Goal: Task Accomplishment & Management: Use online tool/utility

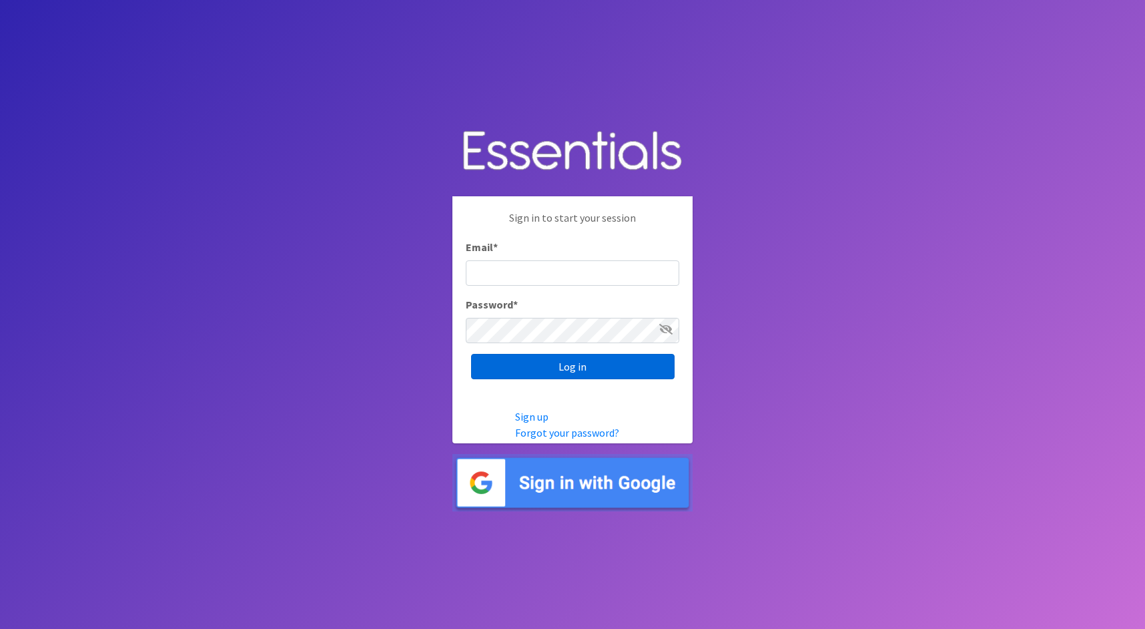
type input "cathy@alohadiaperbank.org"
click at [587, 372] on input "Log in" at bounding box center [573, 366] width 204 height 25
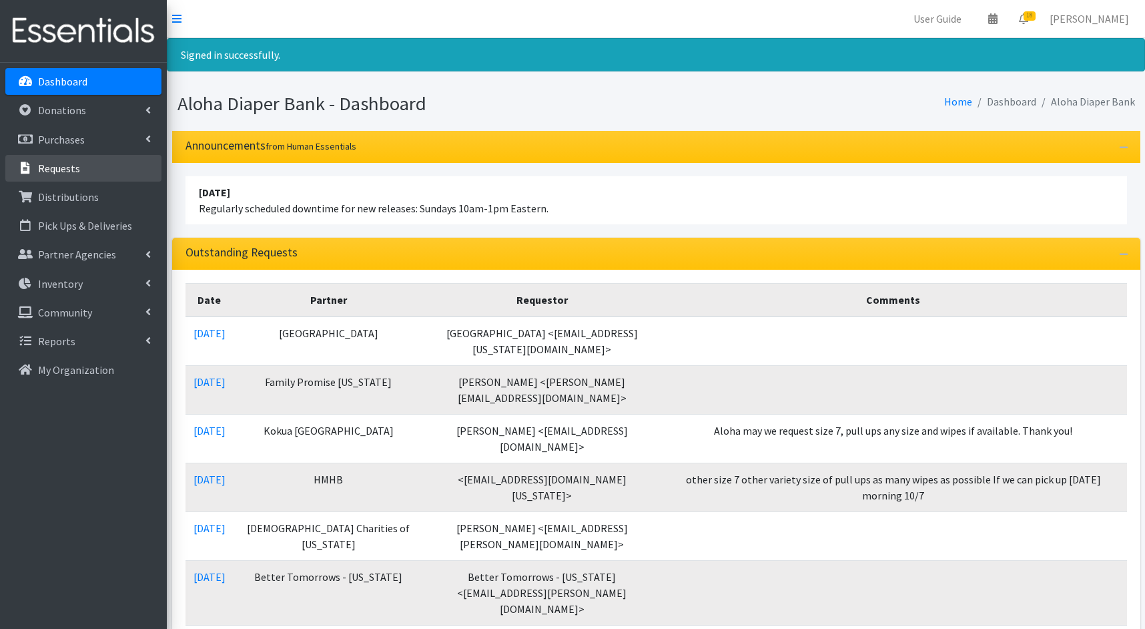
click at [75, 167] on p "Requests" at bounding box center [59, 167] width 42 height 13
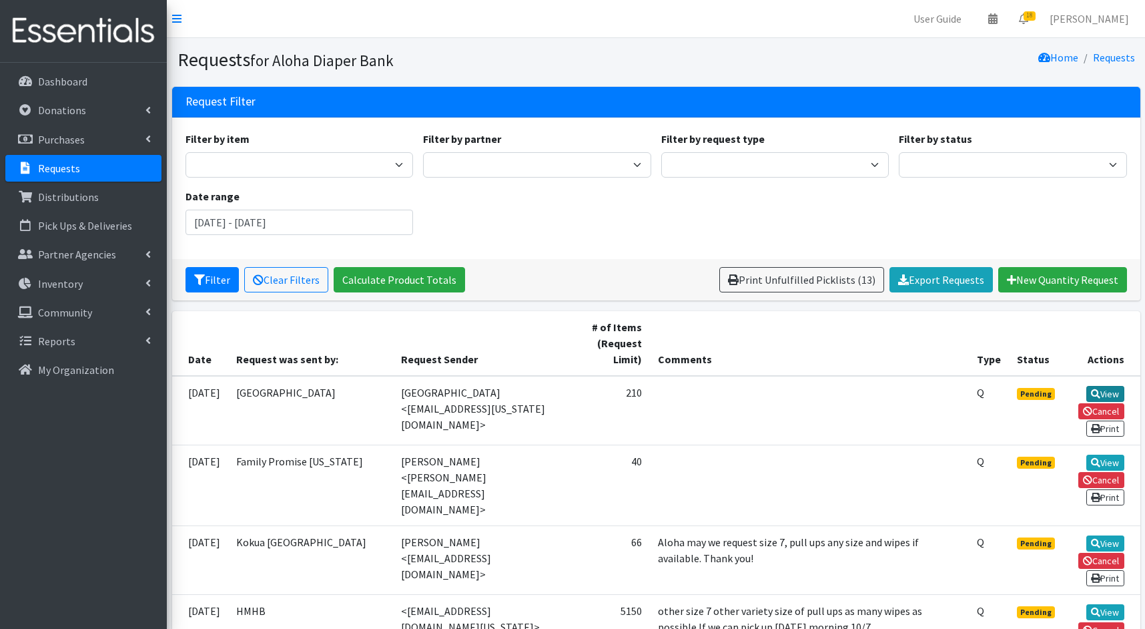
click at [1112, 386] on link "View" at bounding box center [1105, 394] width 38 height 16
click at [1110, 455] on link "View" at bounding box center [1105, 462] width 38 height 16
click at [1108, 388] on link "View" at bounding box center [1105, 394] width 38 height 16
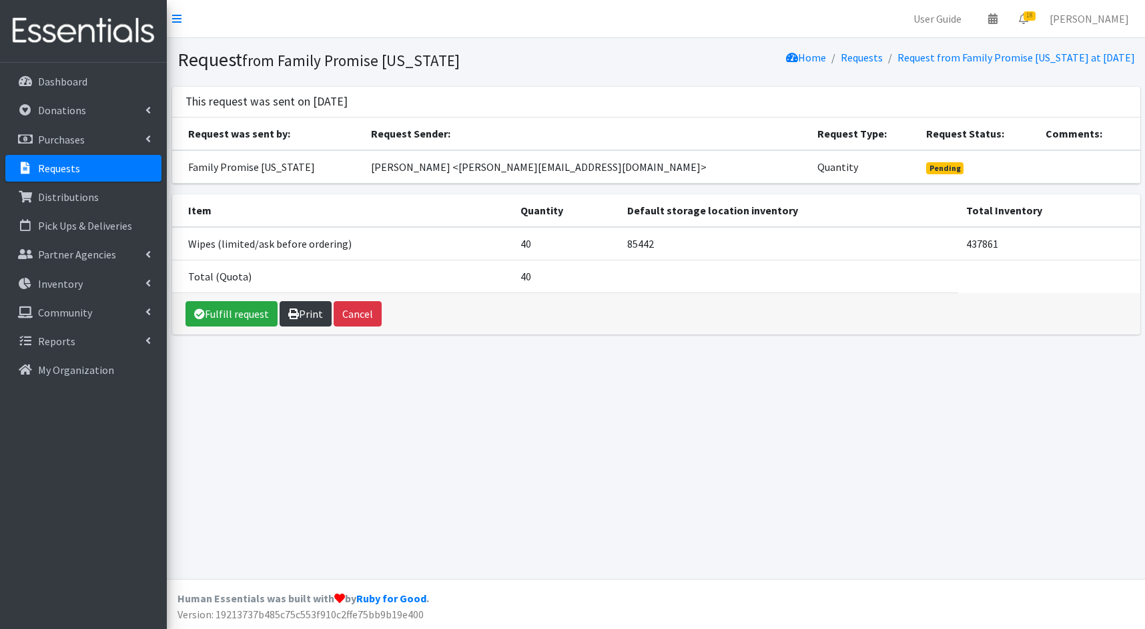
click at [316, 313] on link "Print" at bounding box center [306, 313] width 52 height 25
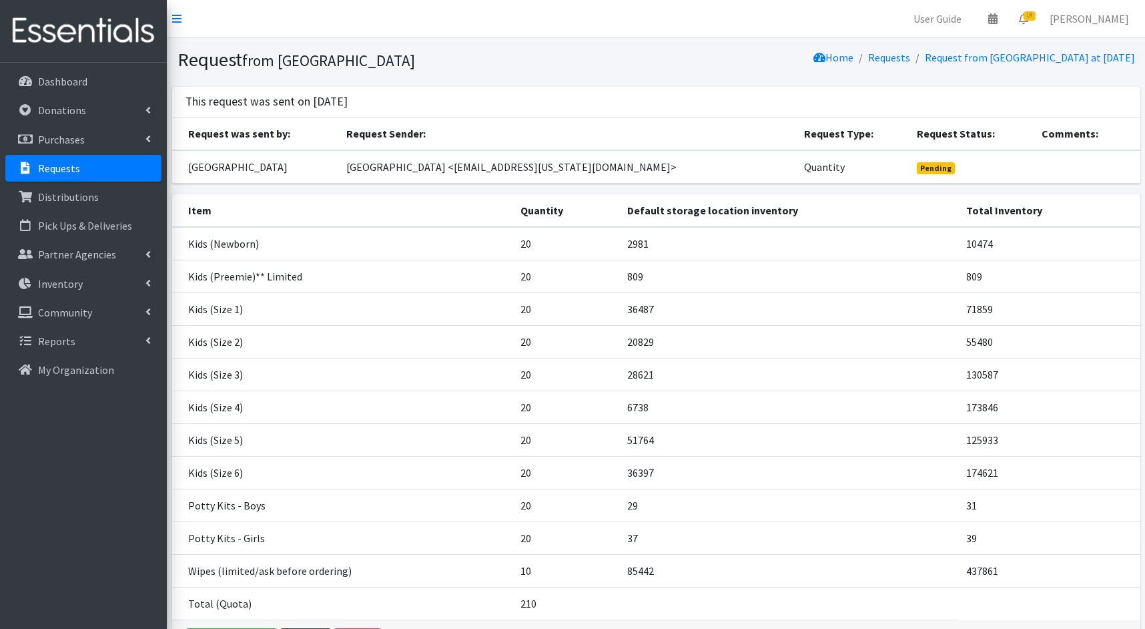
scroll to position [89, 0]
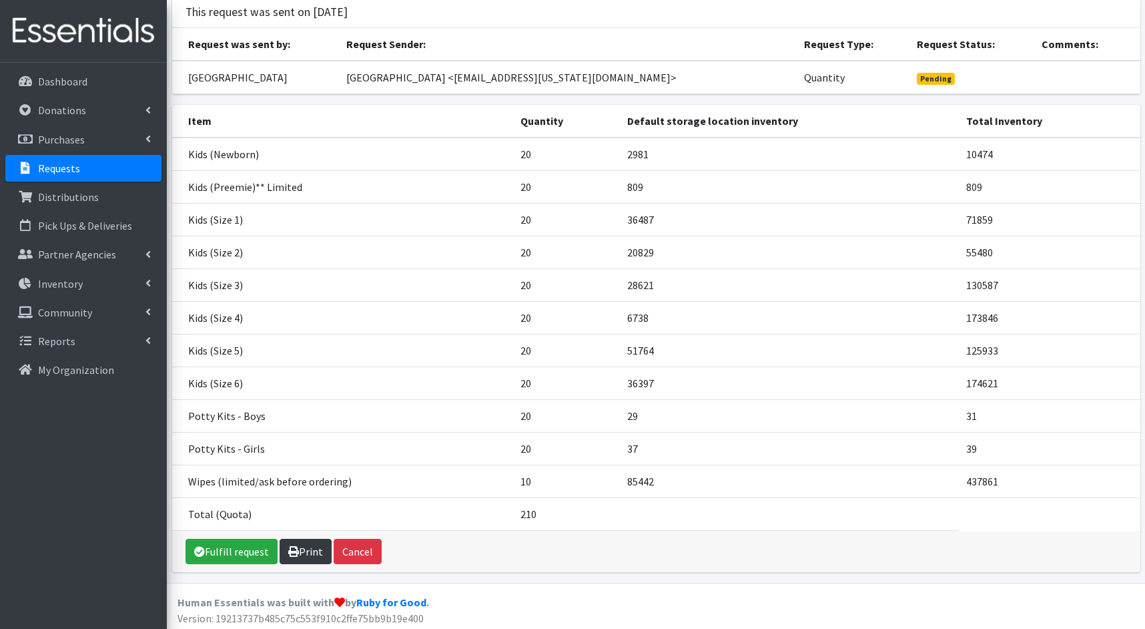
click at [297, 547] on link "Print" at bounding box center [306, 551] width 52 height 25
